Goal: Transaction & Acquisition: Subscribe to service/newsletter

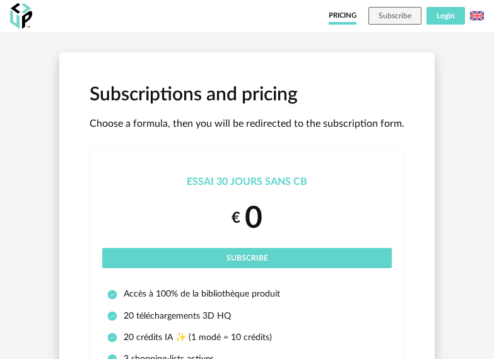
click at [456, 20] on button "Login" at bounding box center [446, 16] width 38 height 18
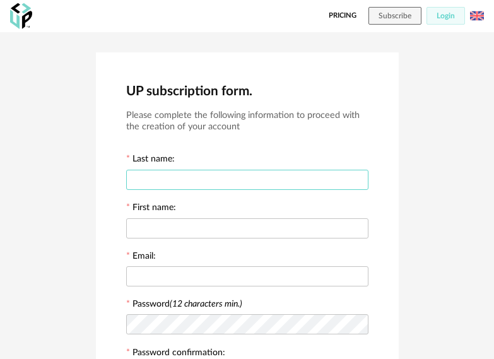
click at [189, 177] on input "text" at bounding box center [247, 180] width 242 height 20
type input "********"
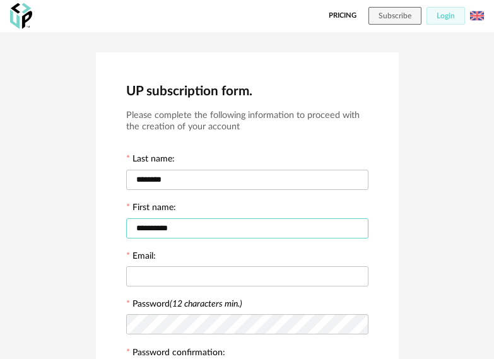
type input "**********"
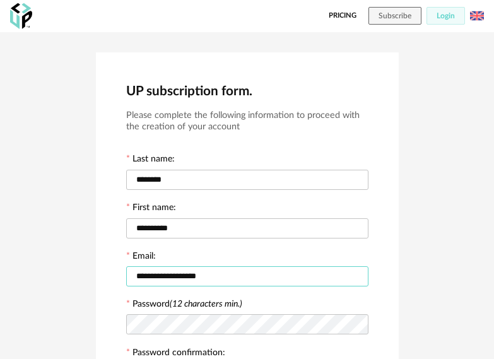
type input "**********"
click at [357, 323] on icon at bounding box center [358, 324] width 16 height 25
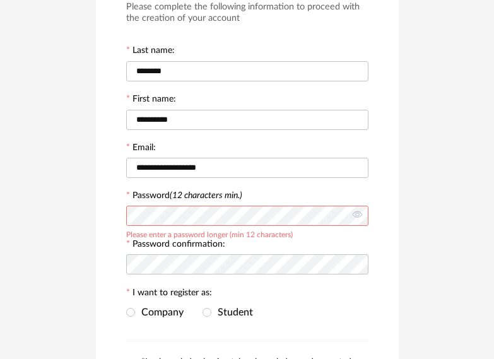
scroll to position [126, 0]
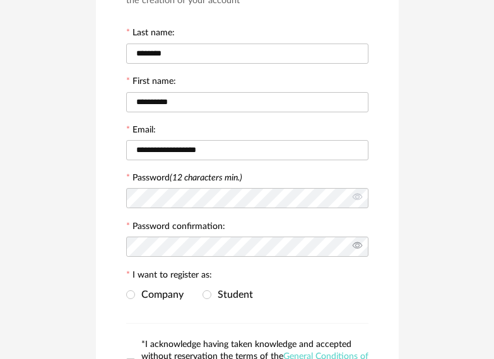
click at [359, 247] on icon at bounding box center [358, 246] width 16 height 25
click at [206, 293] on span at bounding box center [207, 294] width 9 height 9
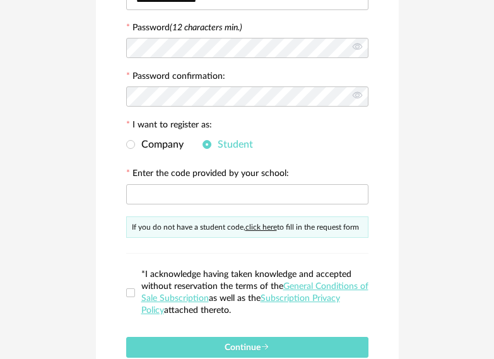
scroll to position [316, 0]
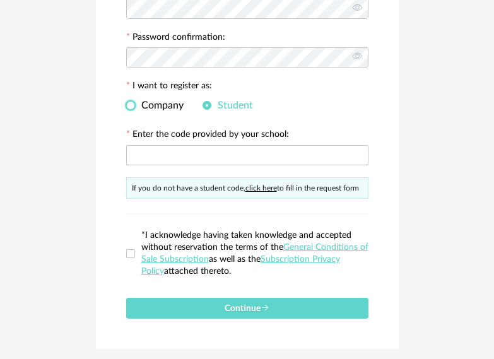
click at [129, 105] on span at bounding box center [130, 105] width 9 height 9
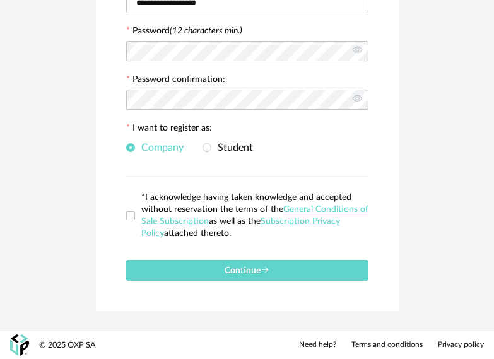
scroll to position [273, 0]
click at [207, 146] on span at bounding box center [207, 147] width 9 height 9
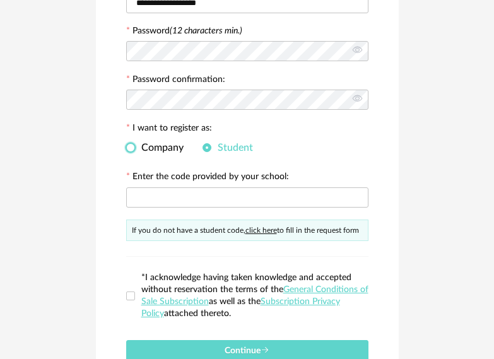
click at [131, 150] on span at bounding box center [130, 147] width 9 height 9
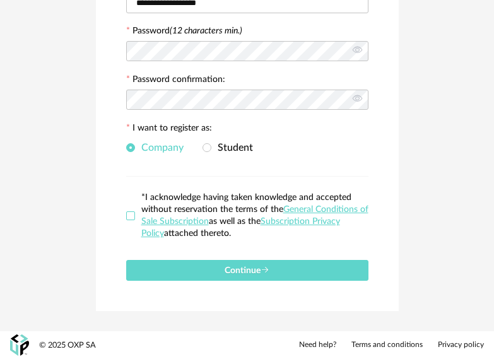
click at [131, 218] on span at bounding box center [130, 215] width 9 height 9
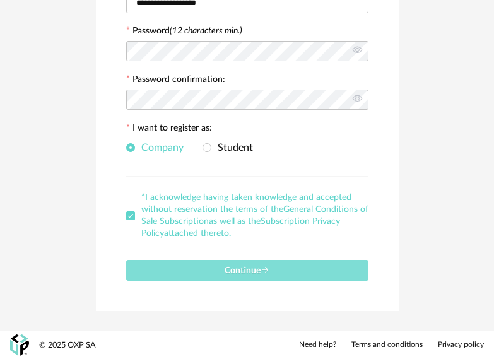
click at [238, 274] on span "Continue" at bounding box center [247, 270] width 45 height 9
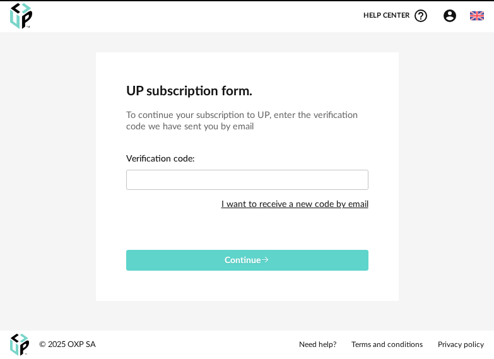
scroll to position [0, 0]
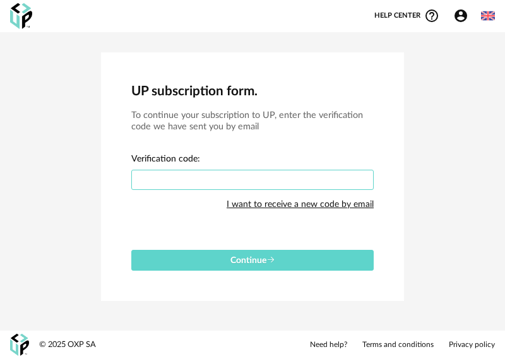
click at [168, 180] on input "text" at bounding box center [252, 180] width 242 height 20
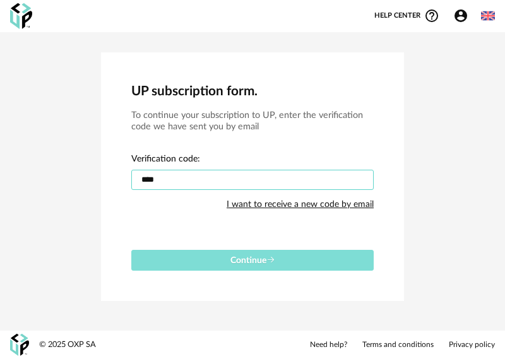
type input "****"
click at [248, 259] on span "Continue" at bounding box center [252, 260] width 45 height 9
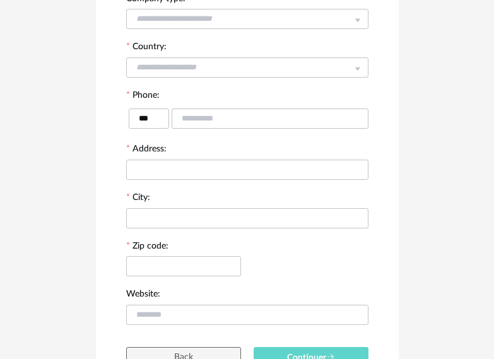
scroll to position [282, 0]
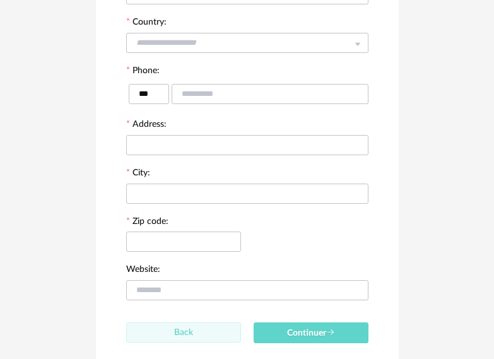
click at [205, 333] on button "Back" at bounding box center [183, 332] width 115 height 20
type input "**********"
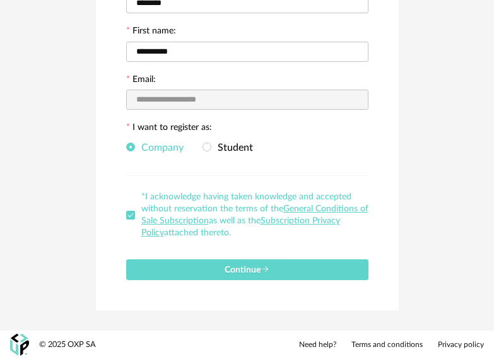
scroll to position [177, 0]
click at [207, 146] on span at bounding box center [207, 147] width 9 height 9
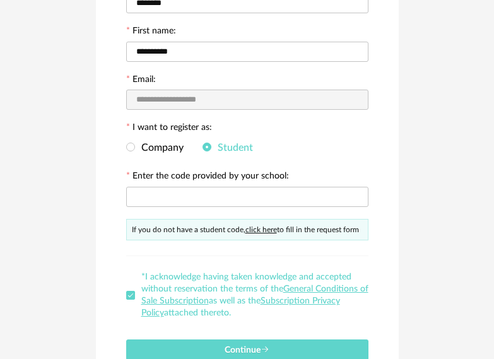
click at [265, 228] on link "click here" at bounding box center [261, 230] width 32 height 8
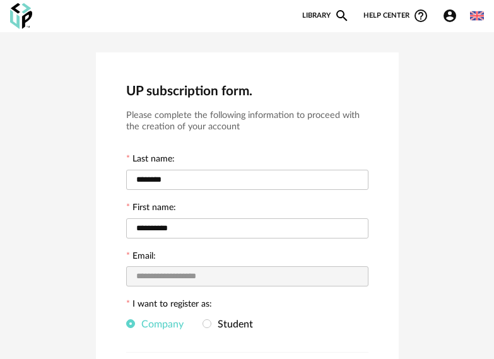
click at [322, 15] on link "Library Magnify icon" at bounding box center [325, 15] width 47 height 15
click at [320, 15] on link "Library Magnify icon" at bounding box center [325, 15] width 47 height 15
click at [338, 11] on icon "Magnify icon" at bounding box center [341, 15] width 15 height 15
click at [338, 12] on icon "Magnify icon" at bounding box center [341, 15] width 11 height 11
click at [338, 13] on icon "Magnify icon" at bounding box center [341, 15] width 15 height 15
